Goal: Transaction & Acquisition: Purchase product/service

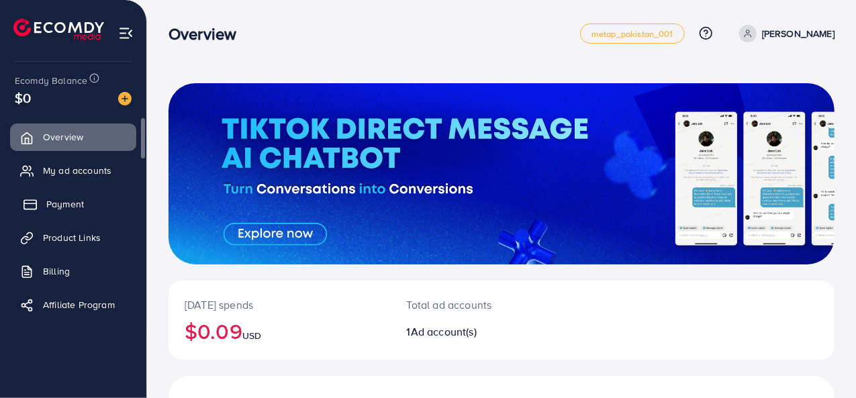
click at [62, 206] on span "Payment" at bounding box center [65, 203] width 38 height 13
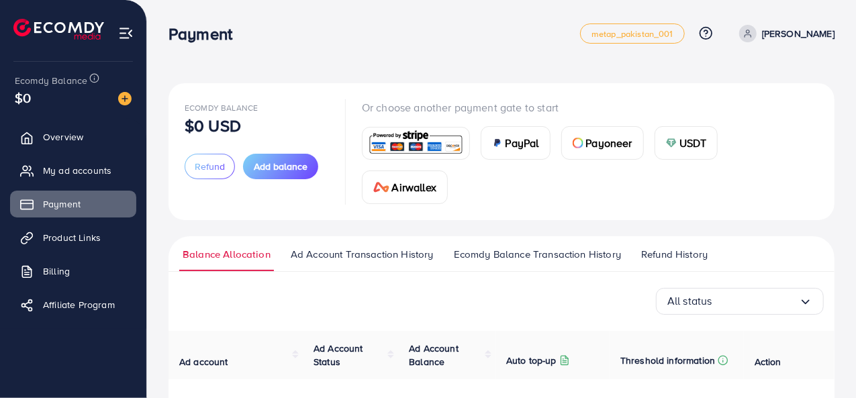
click at [699, 138] on span "USDT" at bounding box center [693, 143] width 28 height 16
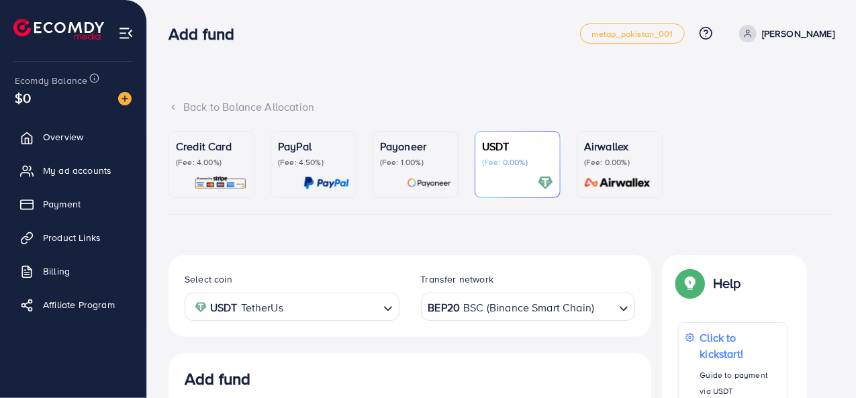
scroll to position [254, 0]
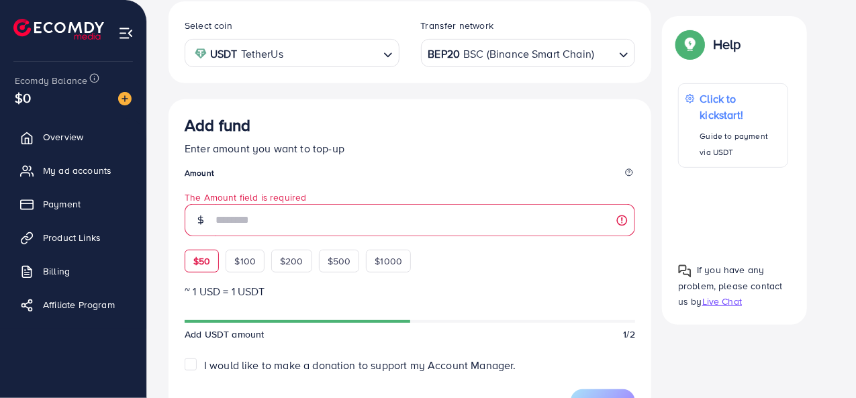
click at [207, 236] on div "Add fund Enter amount you want to top-up Amount The Amount field is required $5…" at bounding box center [410, 193] width 450 height 157
click at [193, 270] on div "$50" at bounding box center [202, 261] width 34 height 23
type input "**"
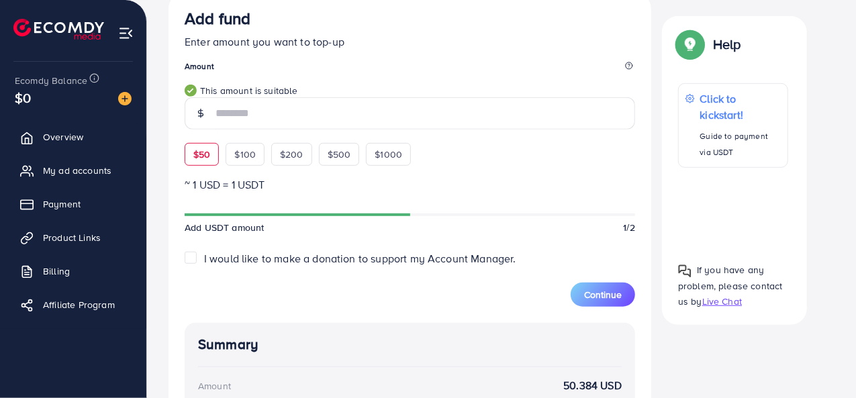
scroll to position [368, 0]
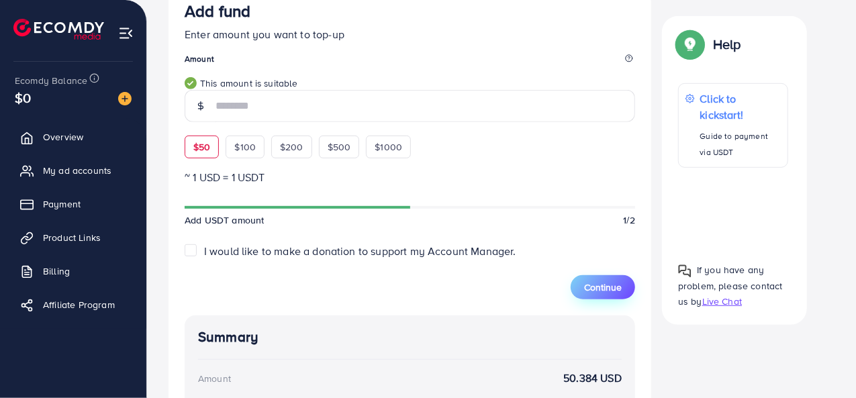
click at [602, 289] on span "Continue" at bounding box center [603, 286] width 38 height 13
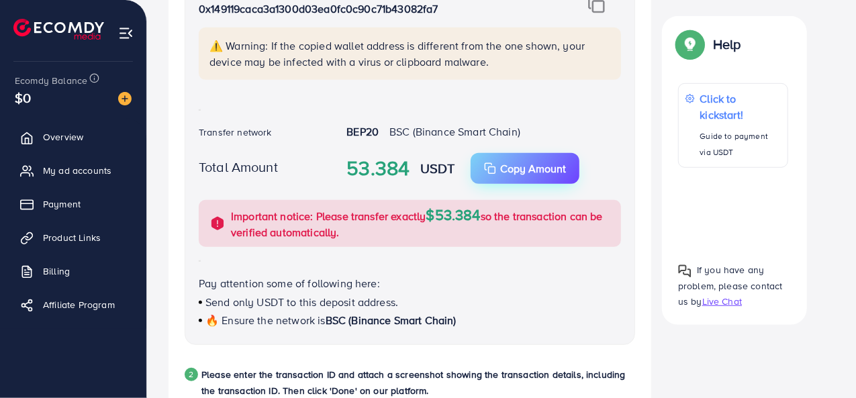
click at [530, 168] on p "Copy Amount" at bounding box center [533, 168] width 66 height 16
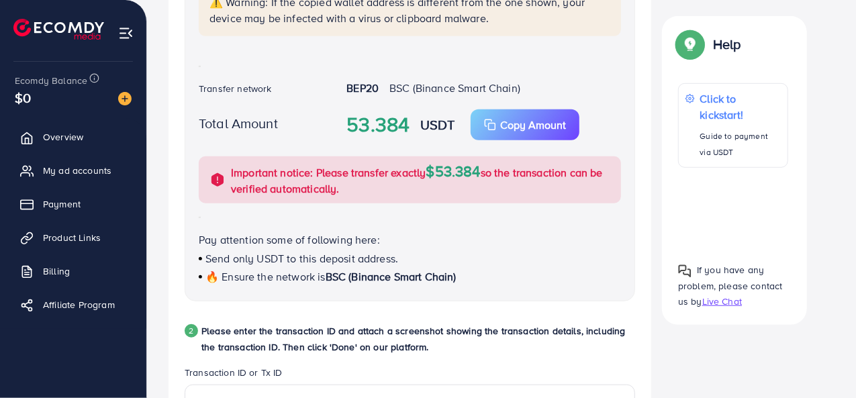
scroll to position [411, 0]
drag, startPoint x: 379, startPoint y: 85, endPoint x: 413, endPoint y: 79, distance: 34.8
click at [413, 79] on div "USDT Wallet address 0x149119caca3a1300d03ea0fc0c90c71b43082fa7 ⚠️ Warning: If t…" at bounding box center [410, 114] width 450 height 376
click at [169, 198] on div "Follow instruction 1 Please transfer the funds from your Blockchain account to …" at bounding box center [409, 373] width 482 height 1058
click at [476, 166] on span "$53.384" at bounding box center [453, 171] width 54 height 21
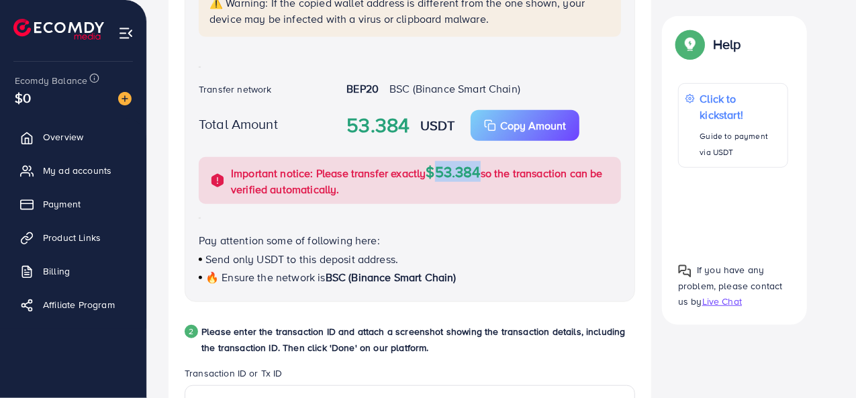
click at [476, 166] on span "$53.384" at bounding box center [453, 171] width 54 height 21
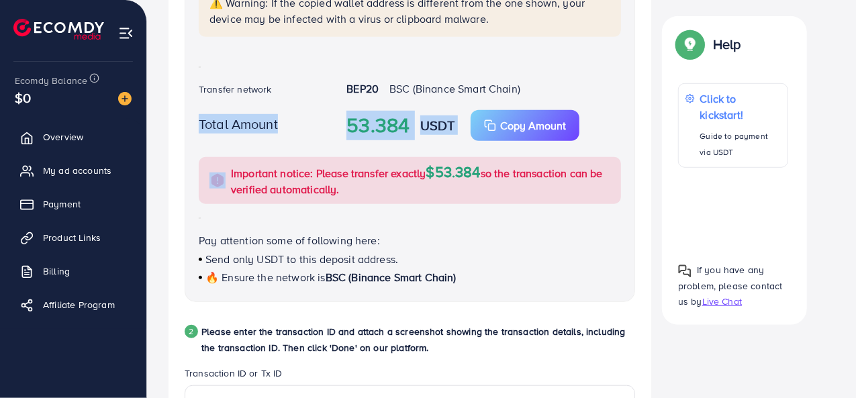
click at [476, 166] on span "$53.384" at bounding box center [453, 171] width 54 height 21
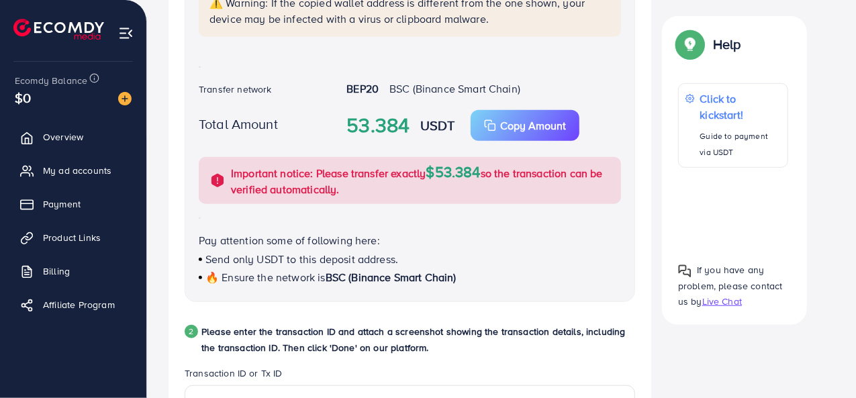
click at [470, 242] on p "Pay attention some of following here:" at bounding box center [410, 240] width 422 height 16
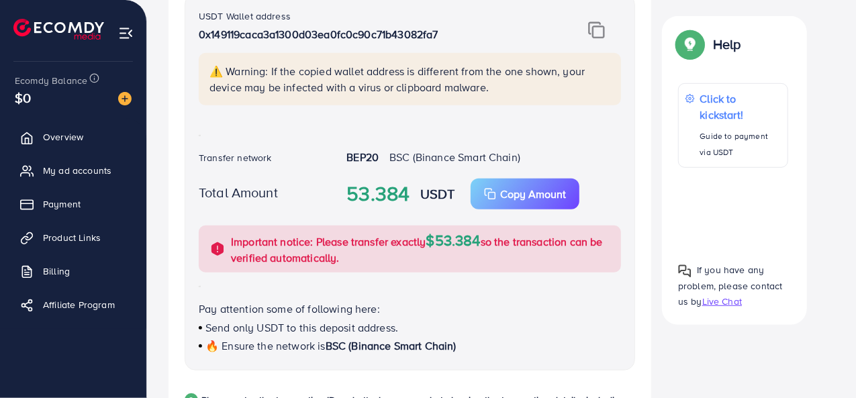
scroll to position [302, 0]
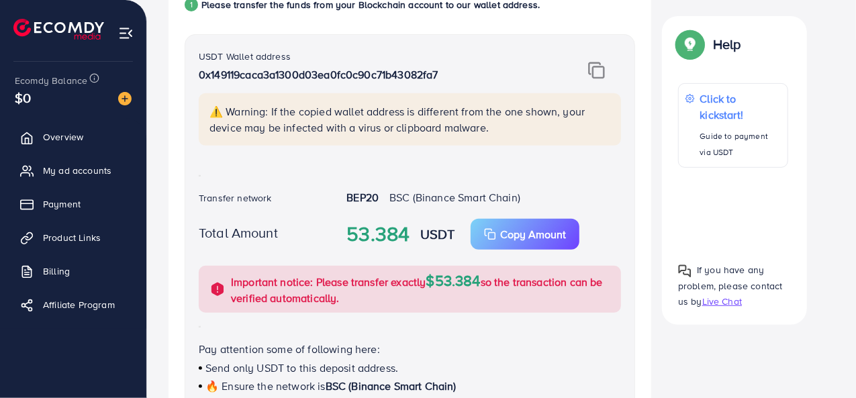
click at [601, 72] on img at bounding box center [596, 70] width 17 height 17
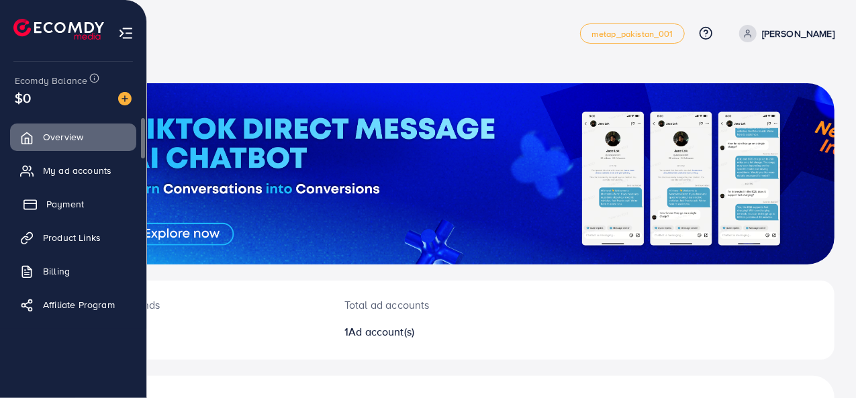
click at [52, 203] on span "Payment" at bounding box center [65, 203] width 38 height 13
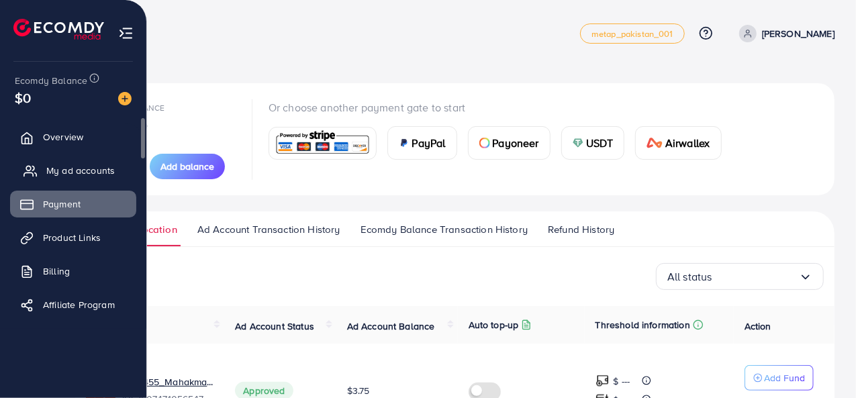
click at [58, 171] on span "My ad accounts" at bounding box center [80, 170] width 68 height 13
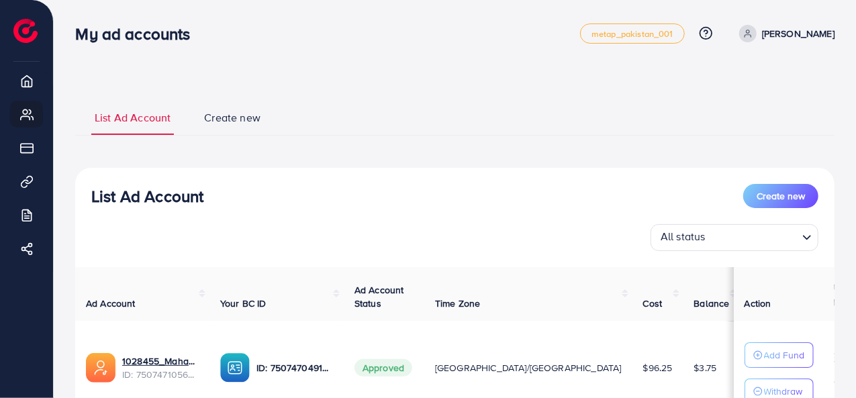
click at [752, 34] on icon at bounding box center [747, 33] width 9 height 9
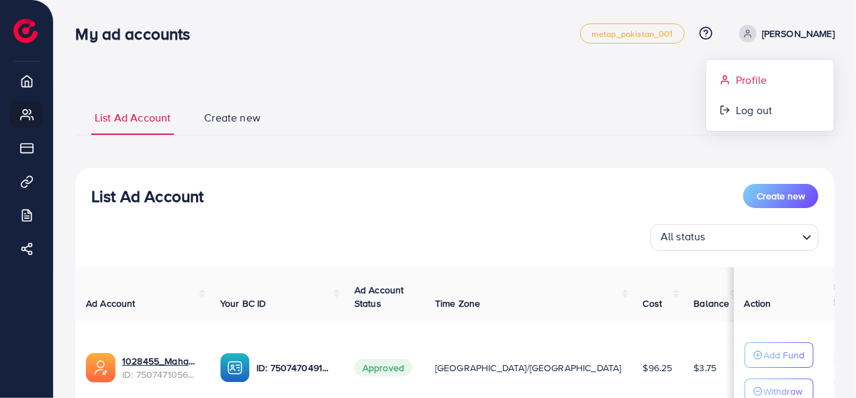
click at [741, 76] on span "Profile" at bounding box center [750, 80] width 31 height 16
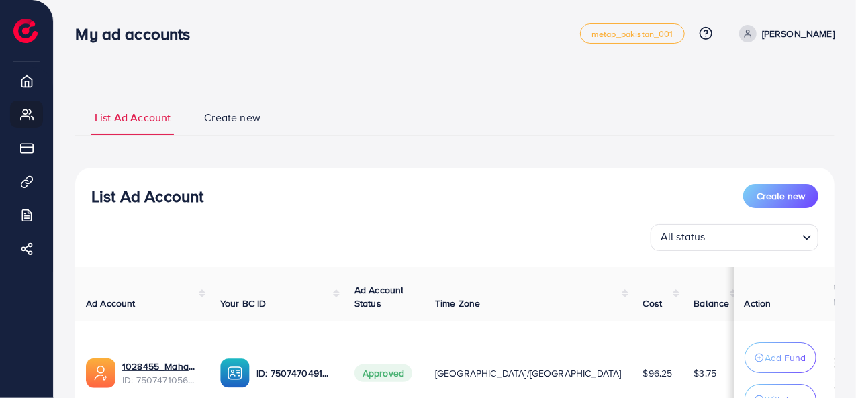
select select "**********"
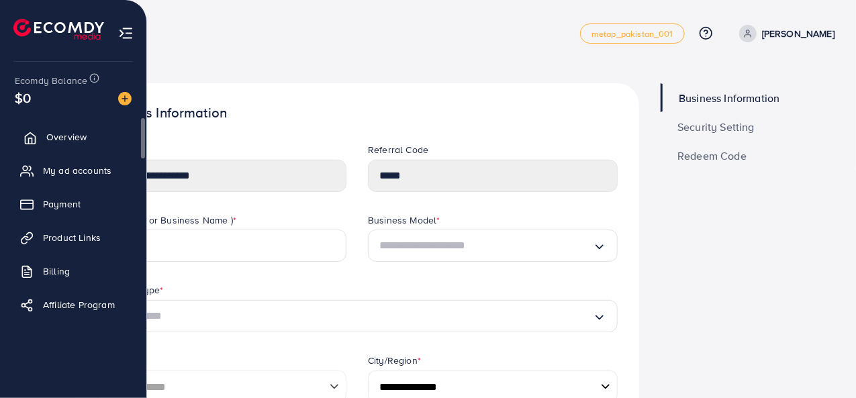
click at [36, 149] on link "Overview" at bounding box center [73, 136] width 126 height 27
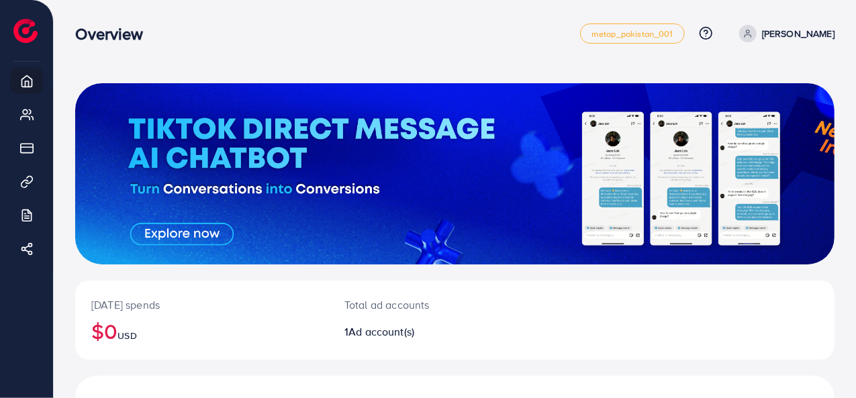
click at [813, 30] on p "[PERSON_NAME]" at bounding box center [798, 33] width 72 height 16
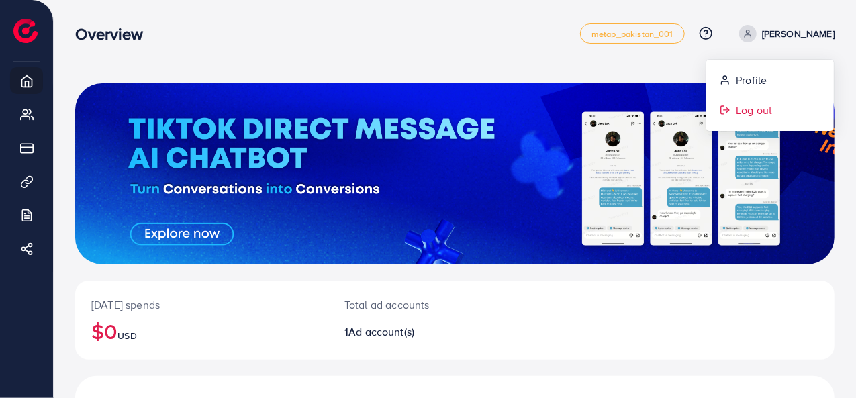
click at [732, 101] on link "Log out" at bounding box center [769, 110] width 127 height 30
